Goal: Find specific page/section: Find specific page/section

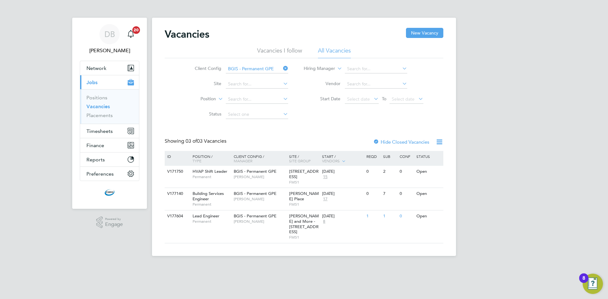
click at [282, 69] on icon at bounding box center [282, 68] width 0 height 9
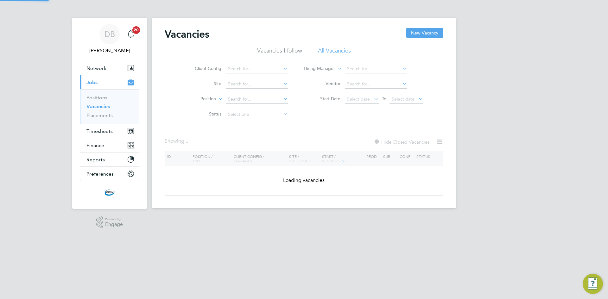
click at [282, 69] on icon at bounding box center [282, 68] width 0 height 9
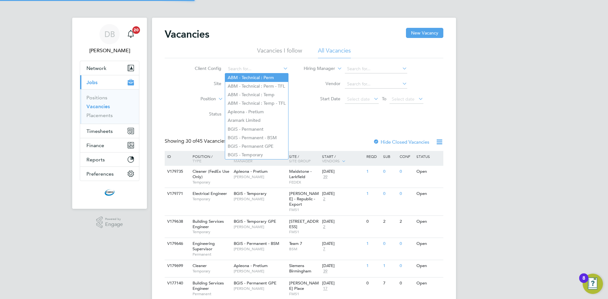
click at [271, 79] on li "ABM - Technical : Perm" at bounding box center [256, 77] width 63 height 9
type input "ABM - Technical : Perm"
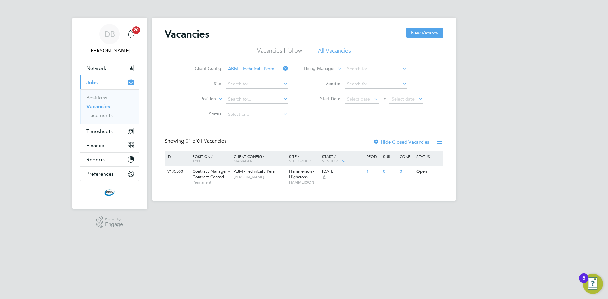
click at [282, 67] on icon at bounding box center [282, 68] width 0 height 9
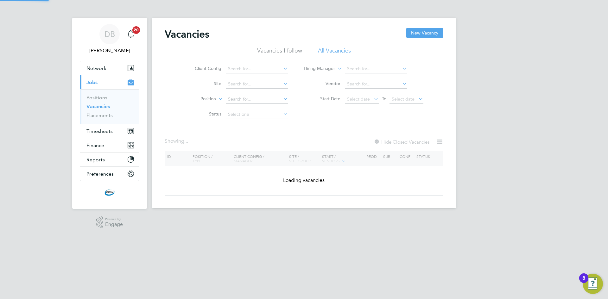
click at [282, 67] on icon at bounding box center [282, 68] width 0 height 9
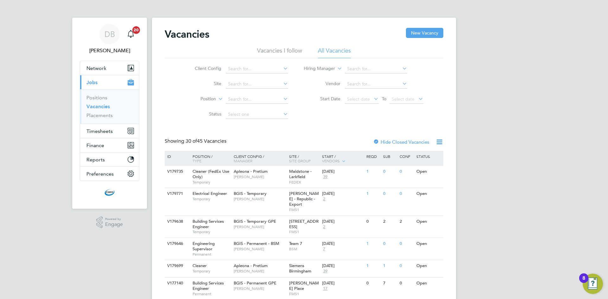
click at [270, 81] on li "ABM - Technical : Perm" at bounding box center [256, 77] width 63 height 9
type input "ABM - Technical : Perm"
